Goal: Register for event/course

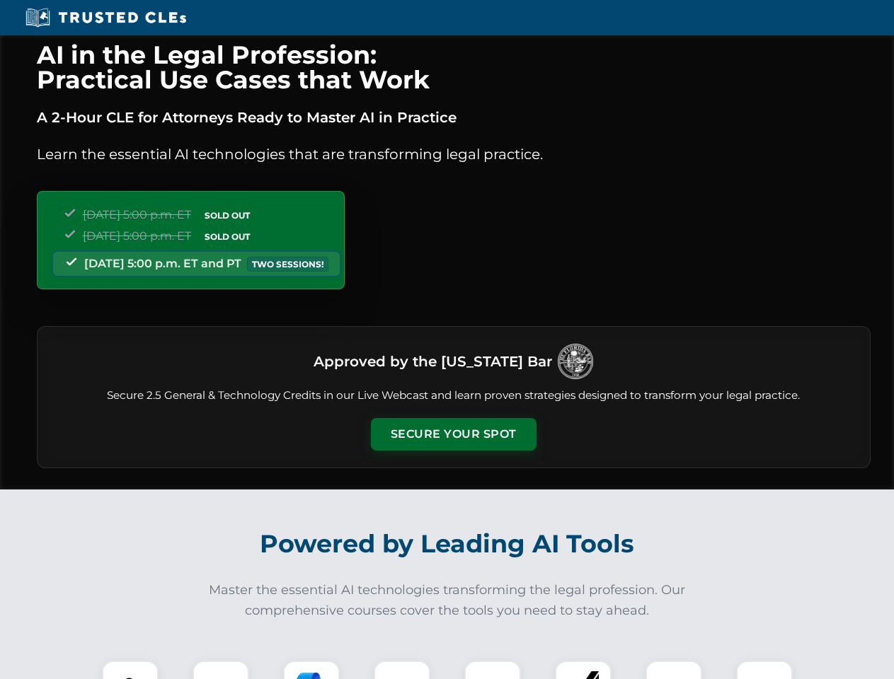
click at [453, 434] on button "Secure Your Spot" at bounding box center [454, 434] width 166 height 33
click at [130, 670] on img at bounding box center [130, 689] width 41 height 41
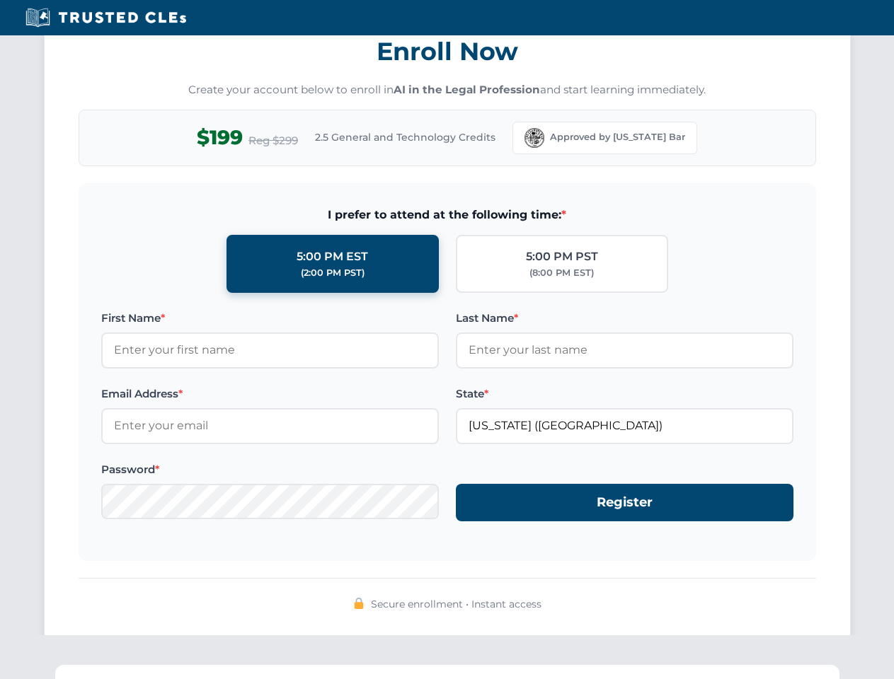
scroll to position [1389, 0]
